Goal: Check status: Check status

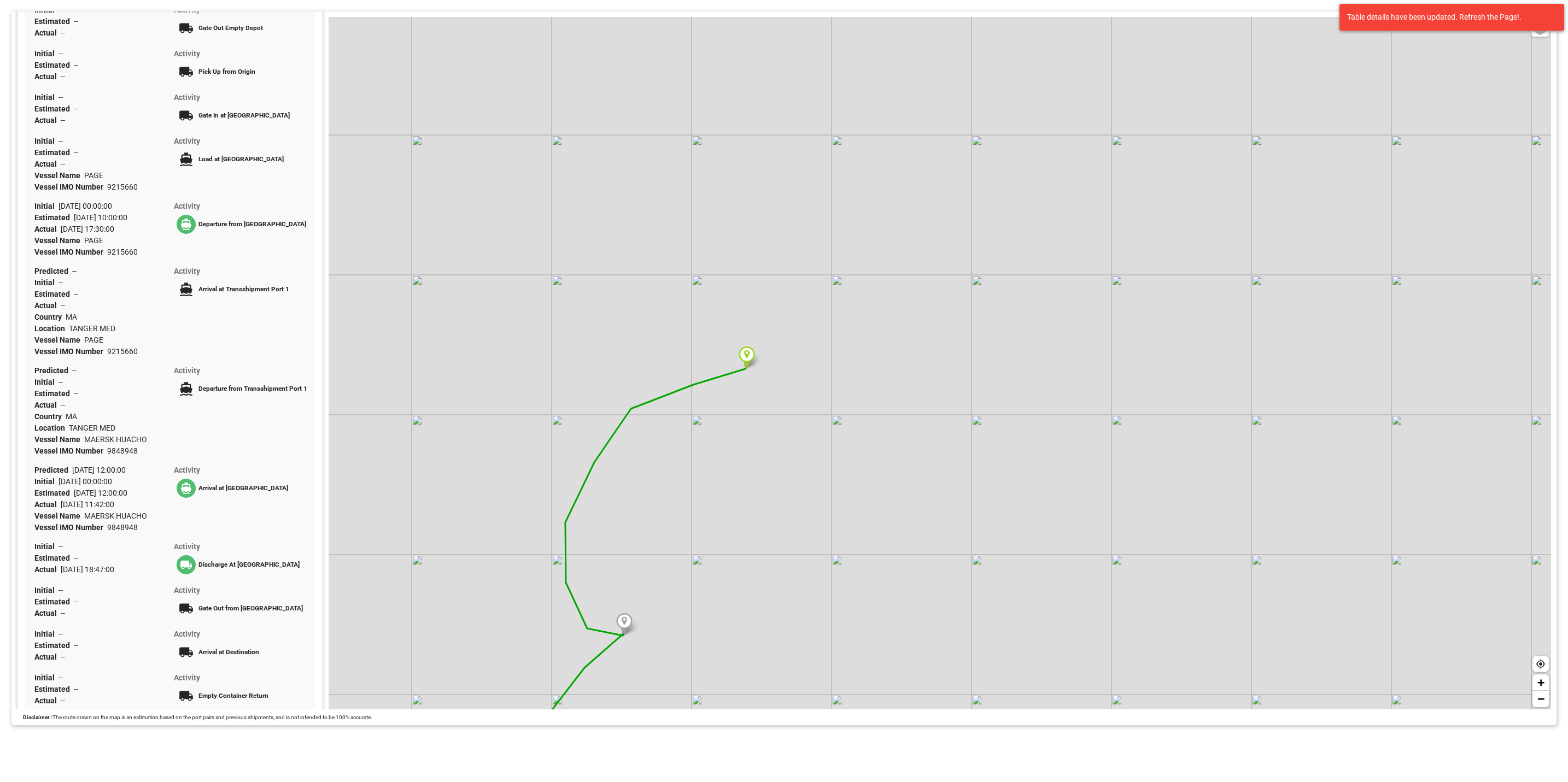
scroll to position [253, 0]
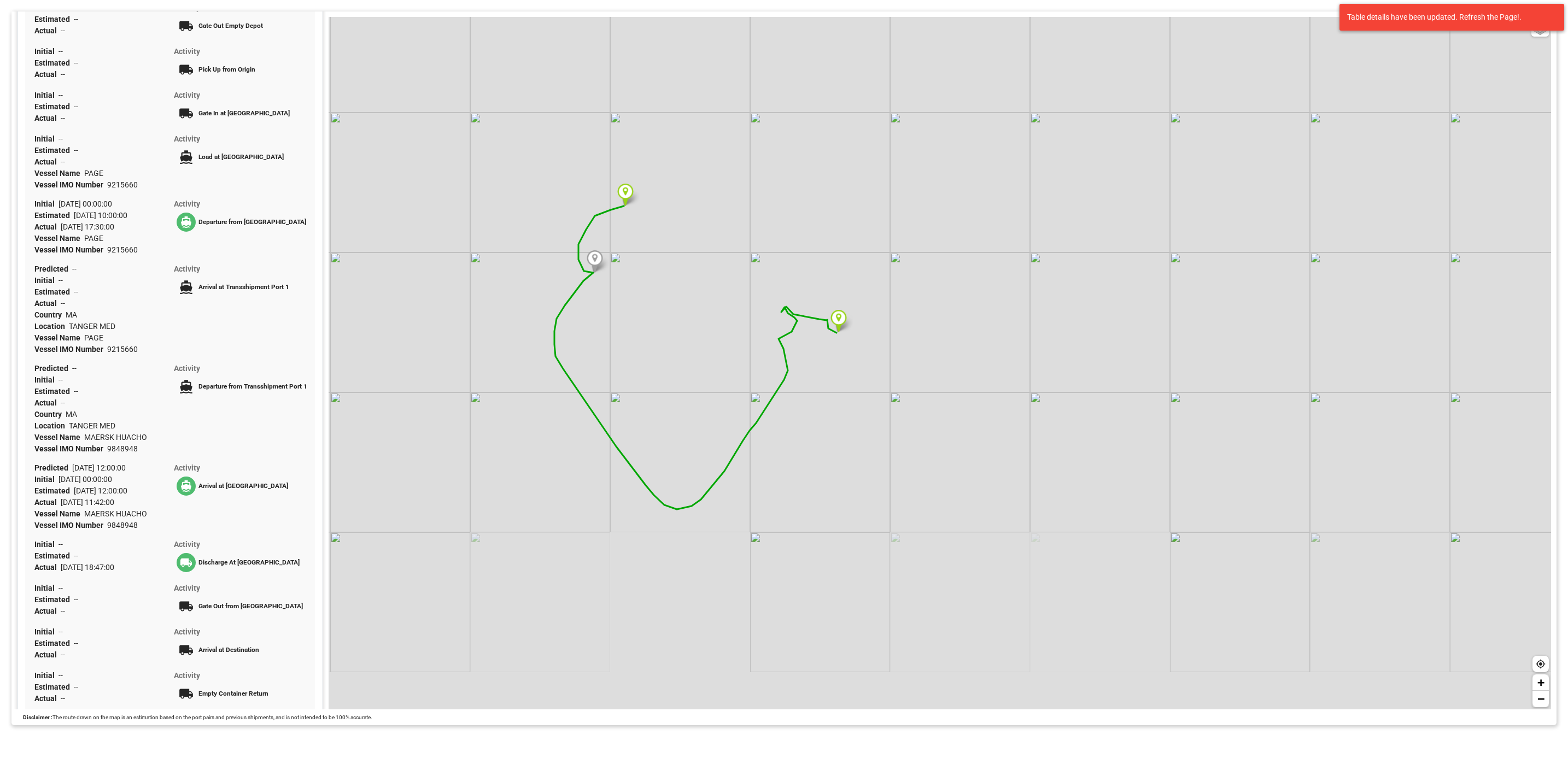
drag, startPoint x: 799, startPoint y: 525, endPoint x: 562, endPoint y: 337, distance: 302.5
click at [562, 337] on div "Basic Grayscale Streets Dark + −" at bounding box center [939, 363] width 1222 height 693
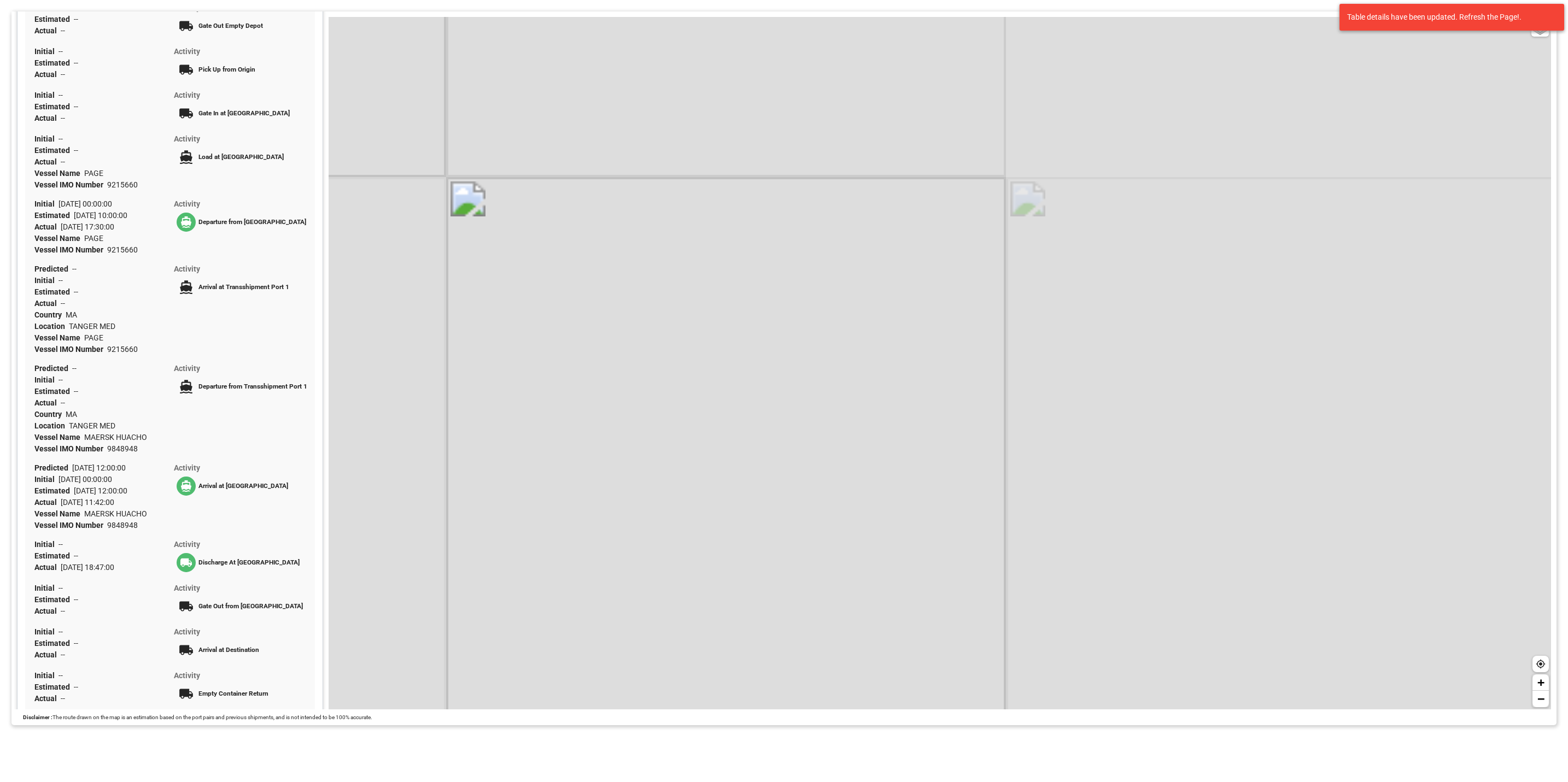
drag, startPoint x: 863, startPoint y: 369, endPoint x: 1231, endPoint y: 411, distance: 370.4
click at [1231, 411] on div "Basic Grayscale Streets Dark + −" at bounding box center [939, 363] width 1222 height 693
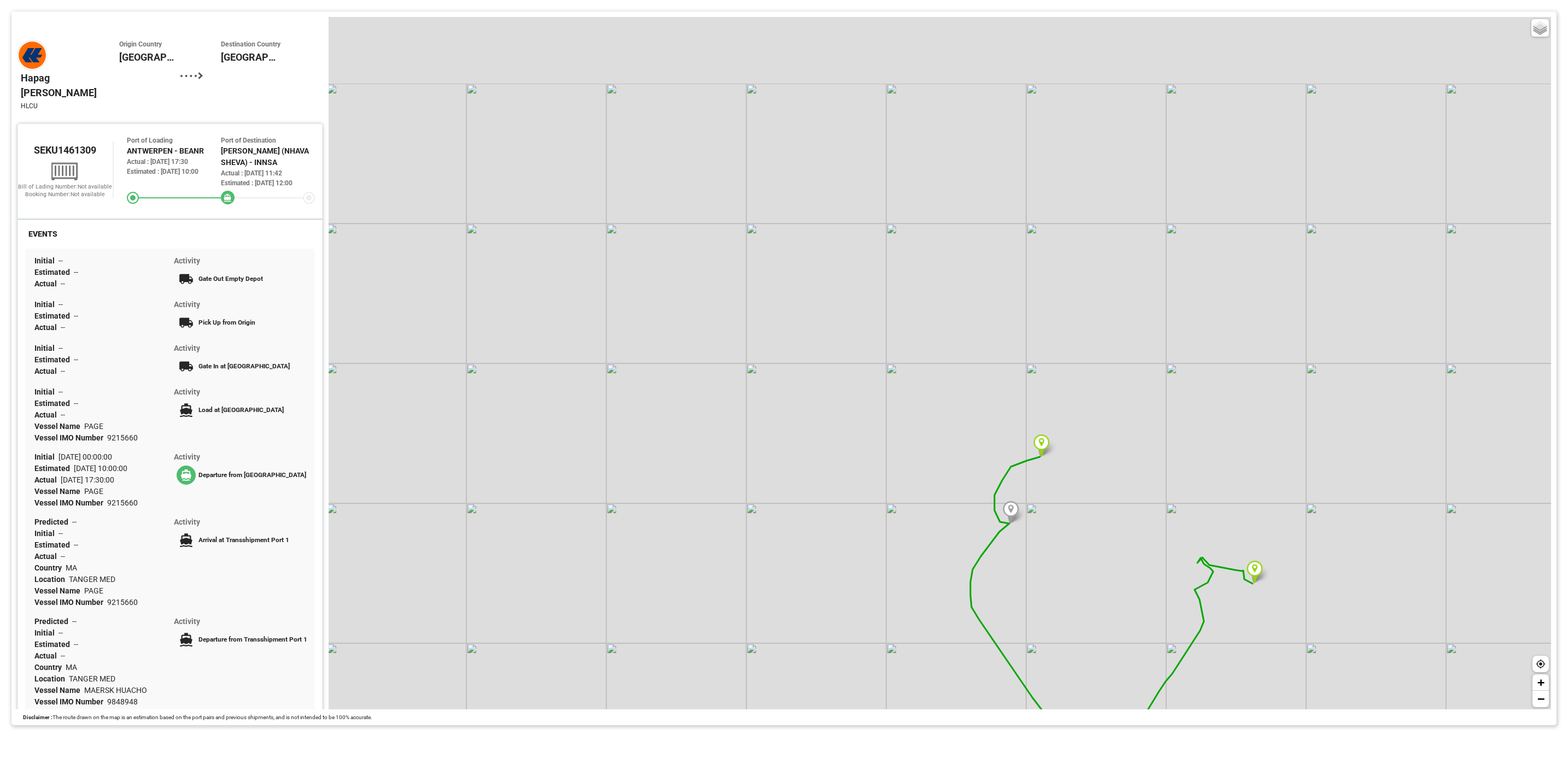
scroll to position [253, 0]
